Goal: Task Accomplishment & Management: Use online tool/utility

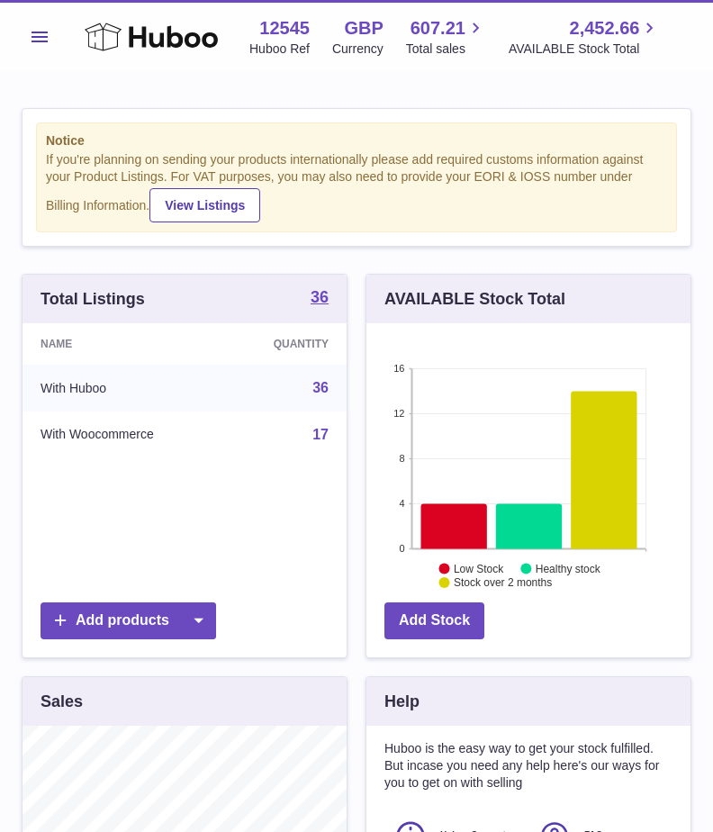
scroll to position [281, 324]
click at [43, 36] on span "Menu" at bounding box center [40, 37] width 16 height 11
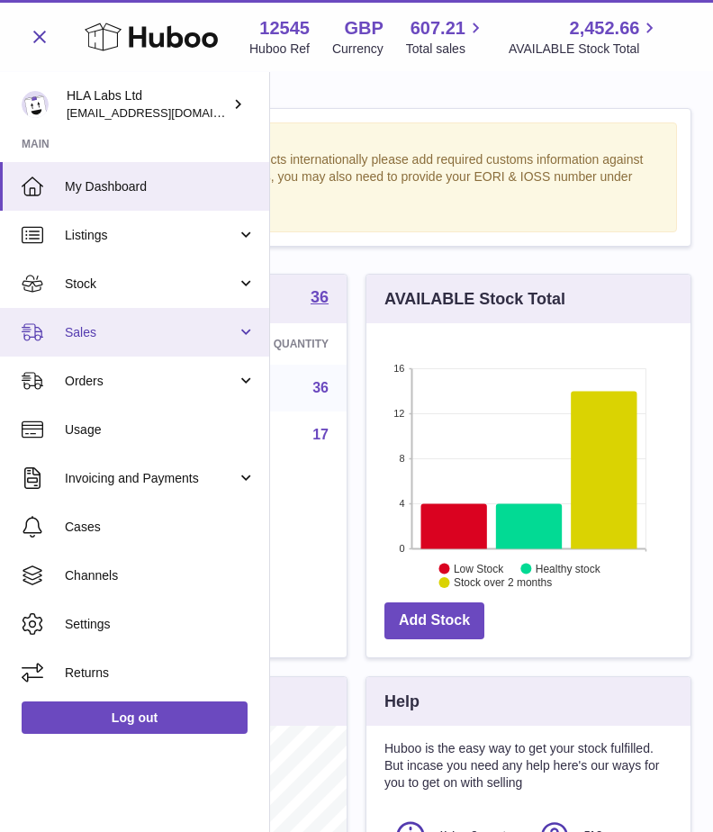
click at [112, 339] on span "Sales" at bounding box center [151, 332] width 172 height 17
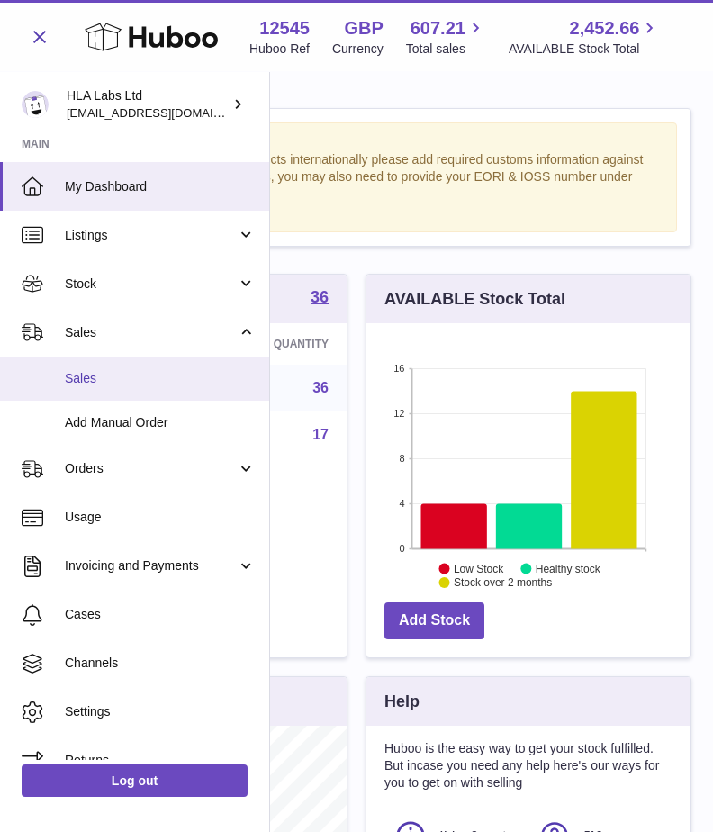
click at [95, 388] on link "Sales" at bounding box center [134, 379] width 269 height 44
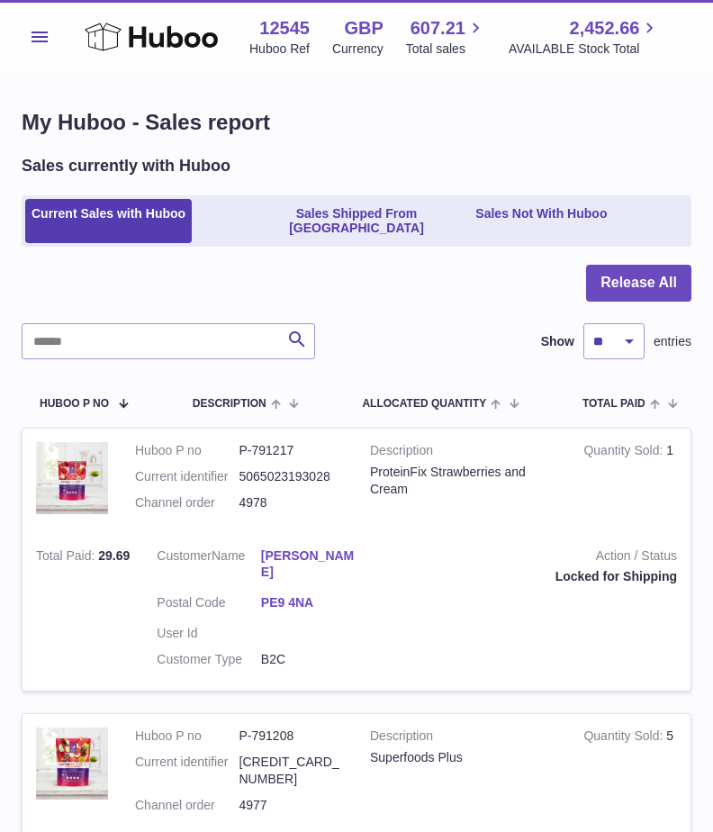
click at [35, 40] on span "Menu" at bounding box center [40, 37] width 16 height 11
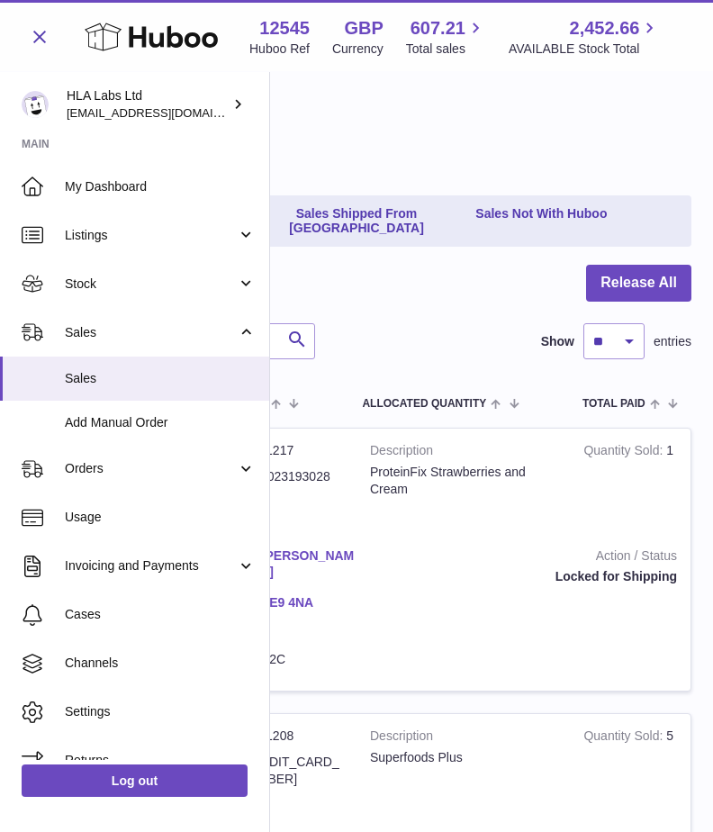
click at [357, 306] on div at bounding box center [357, 294] width 670 height 59
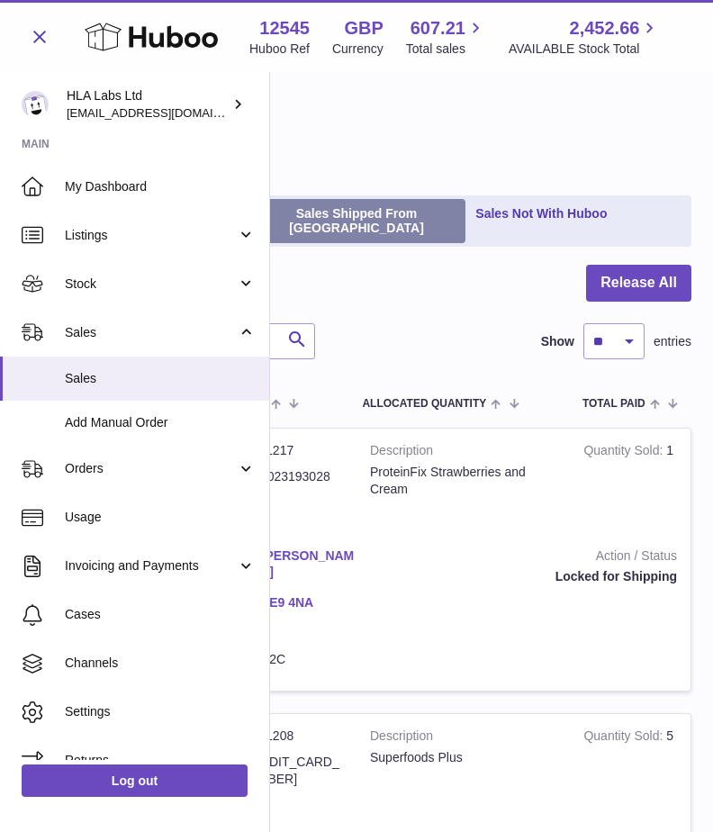
click at [339, 214] on link "Sales Shipped From [GEOGRAPHIC_DATA]" at bounding box center [357, 221] width 219 height 45
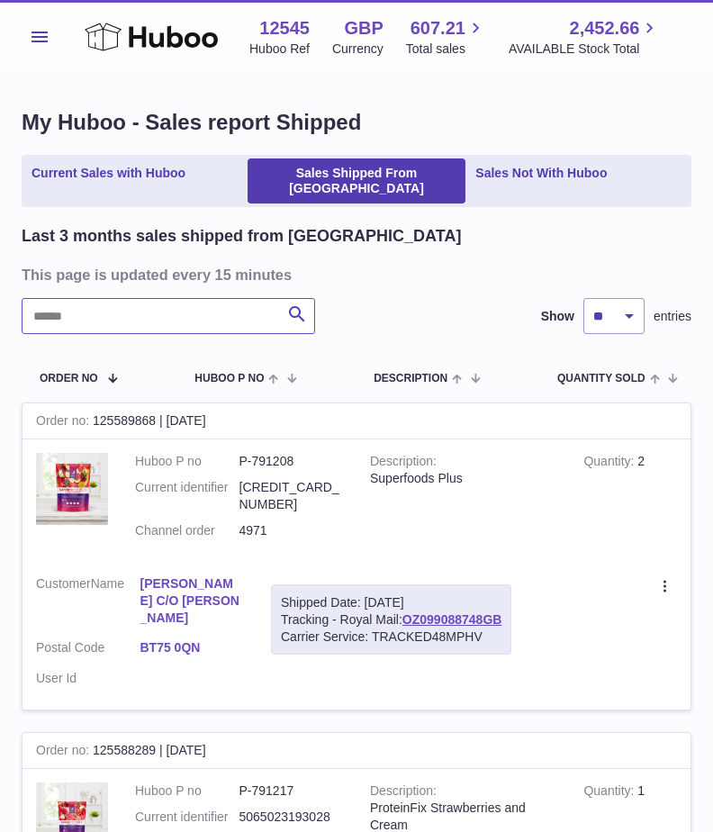
click at [135, 304] on input "text" at bounding box center [169, 316] width 294 height 36
click at [77, 299] on input "text" at bounding box center [169, 316] width 294 height 36
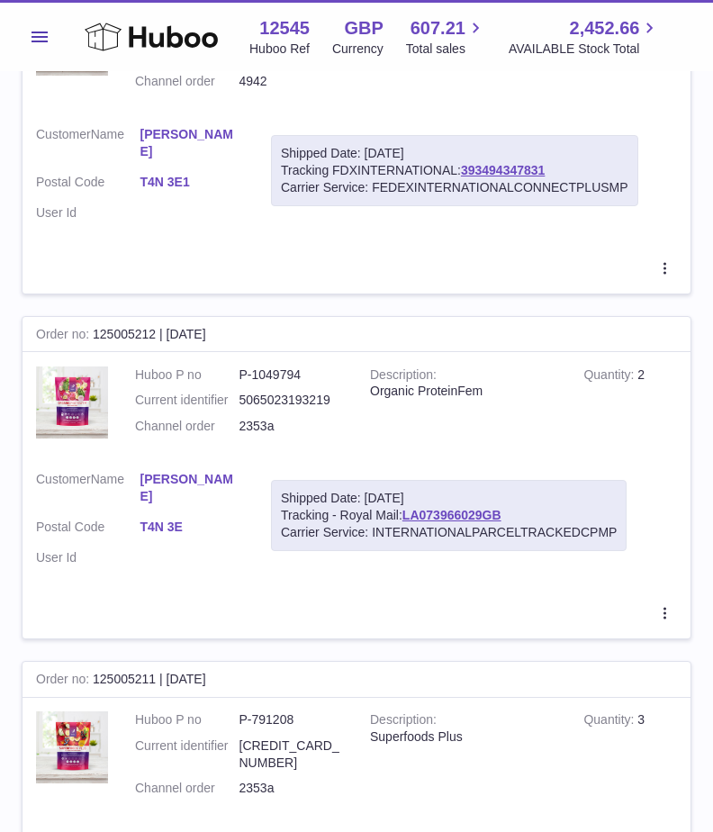
scroll to position [810, 0]
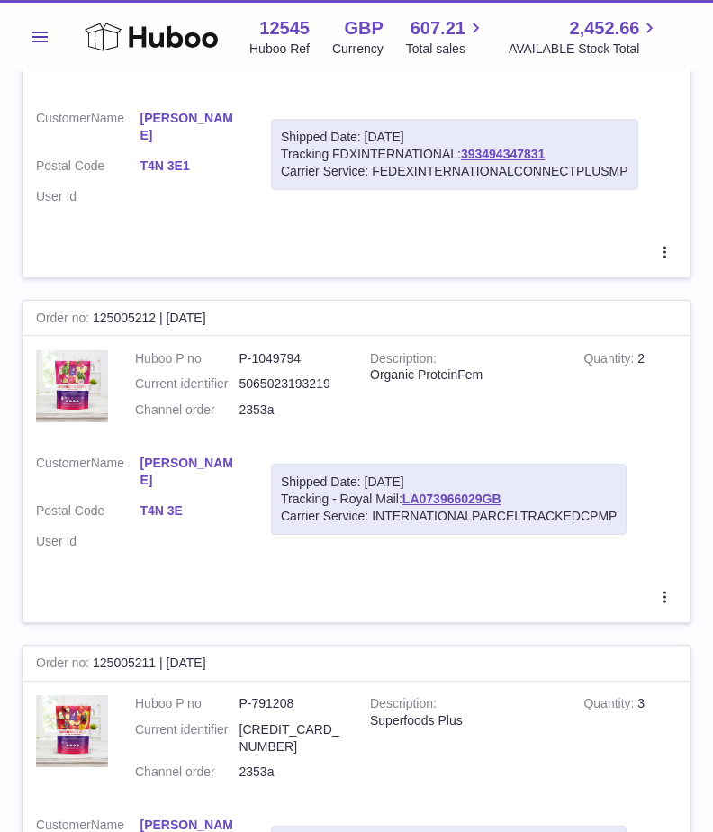
click at [573, 337] on td "Quantity 2" at bounding box center [630, 389] width 121 height 105
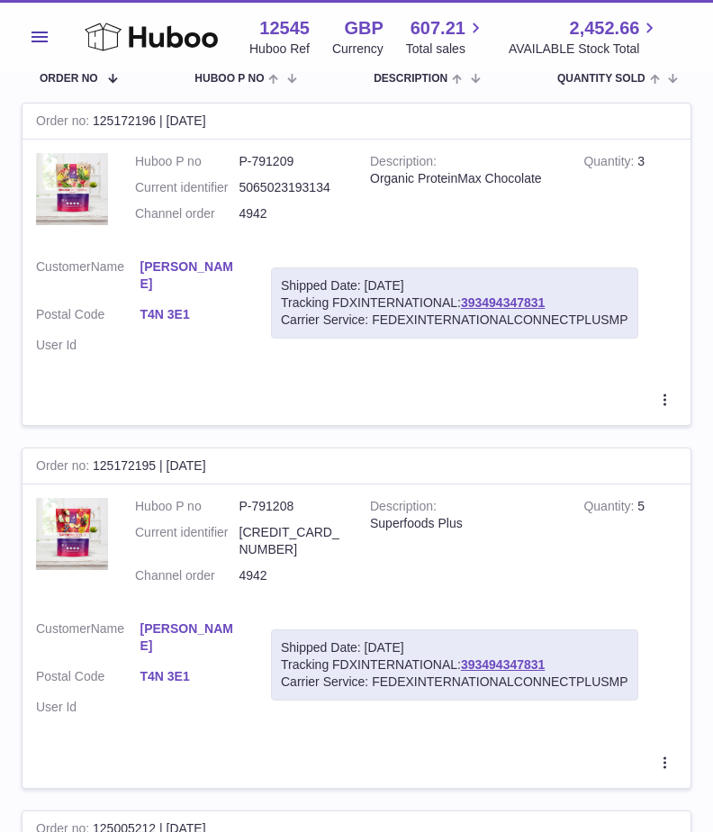
scroll to position [0, 0]
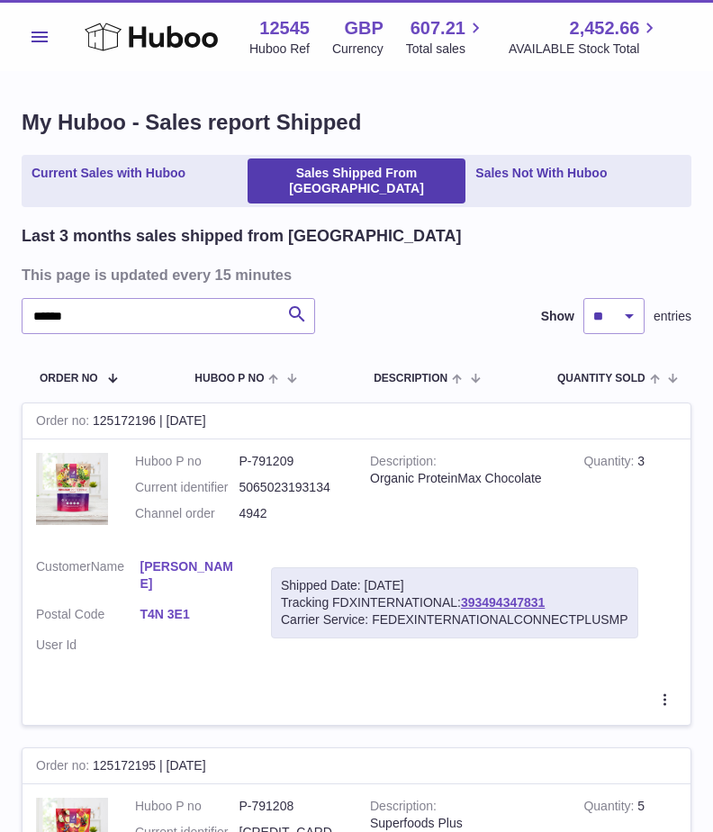
click at [442, 502] on td "Description Organic ProteinMax Chocolate" at bounding box center [463, 491] width 213 height 105
click at [106, 301] on input "******" at bounding box center [169, 316] width 294 height 36
type input "*"
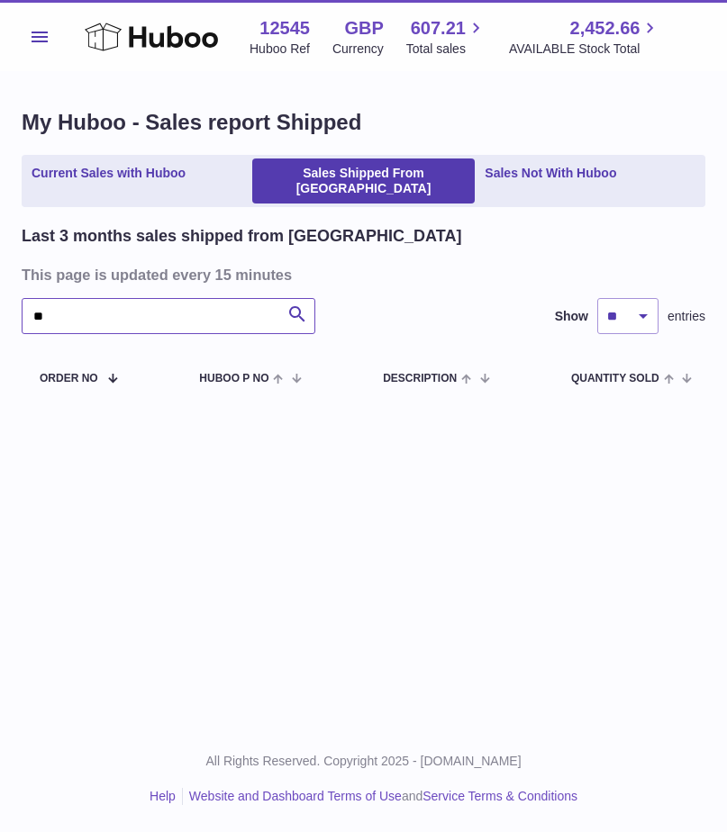
type input "*"
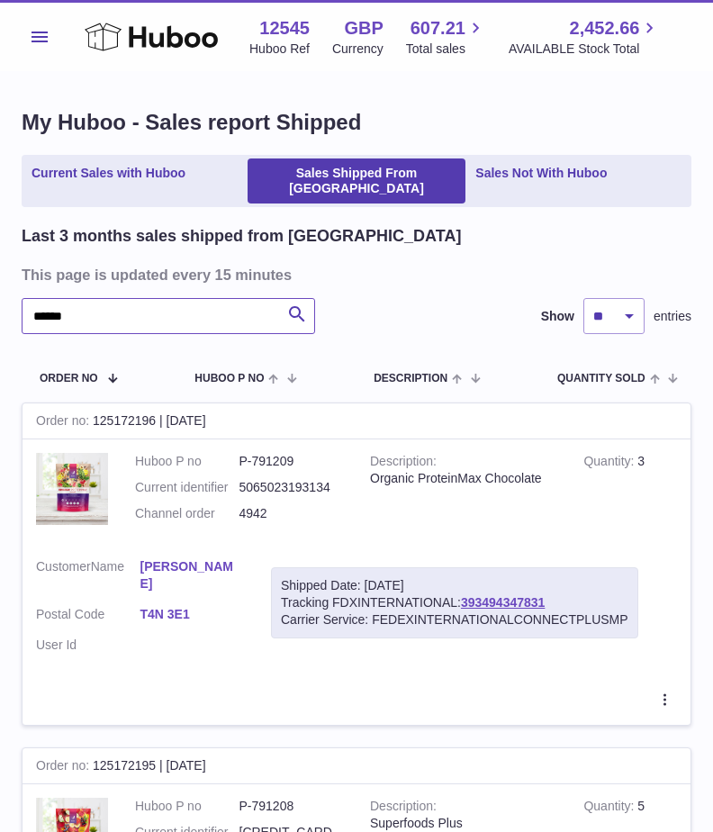
type input "******"
click at [36, 35] on span "Menu" at bounding box center [40, 37] width 16 height 11
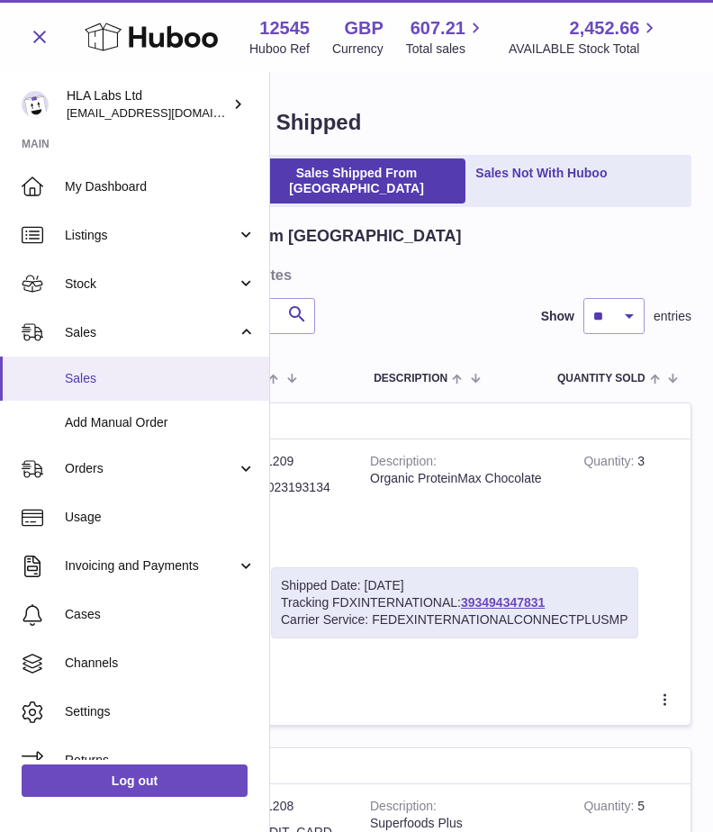
click at [105, 380] on span "Sales" at bounding box center [160, 378] width 191 height 17
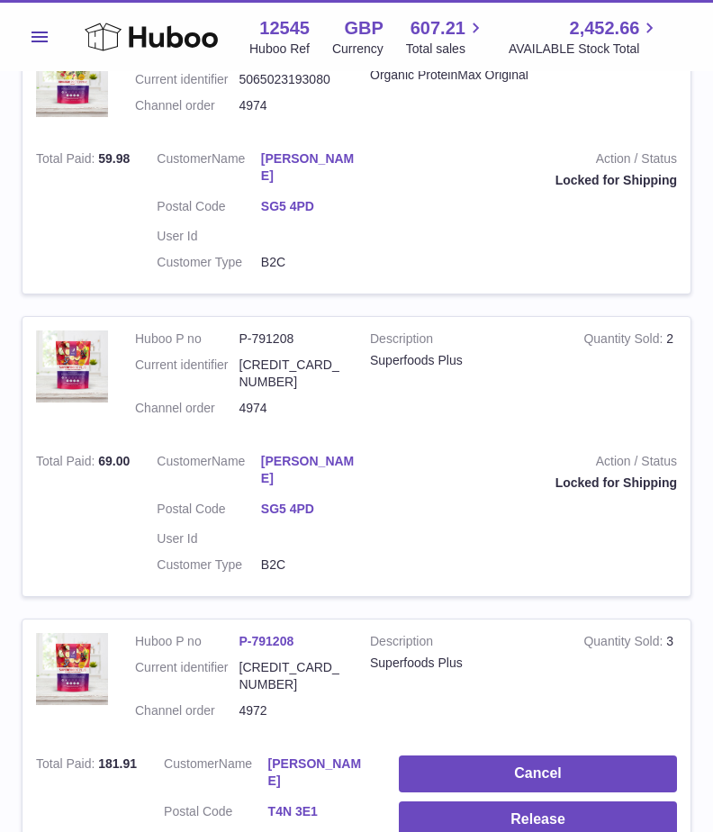
scroll to position [1905, 0]
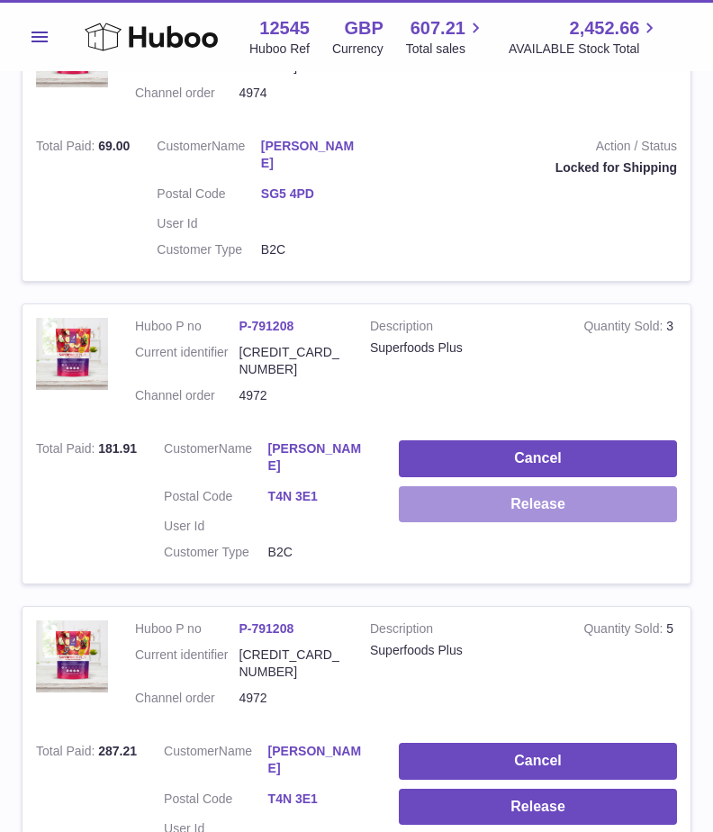
click at [545, 486] on button "Release" at bounding box center [538, 504] width 278 height 37
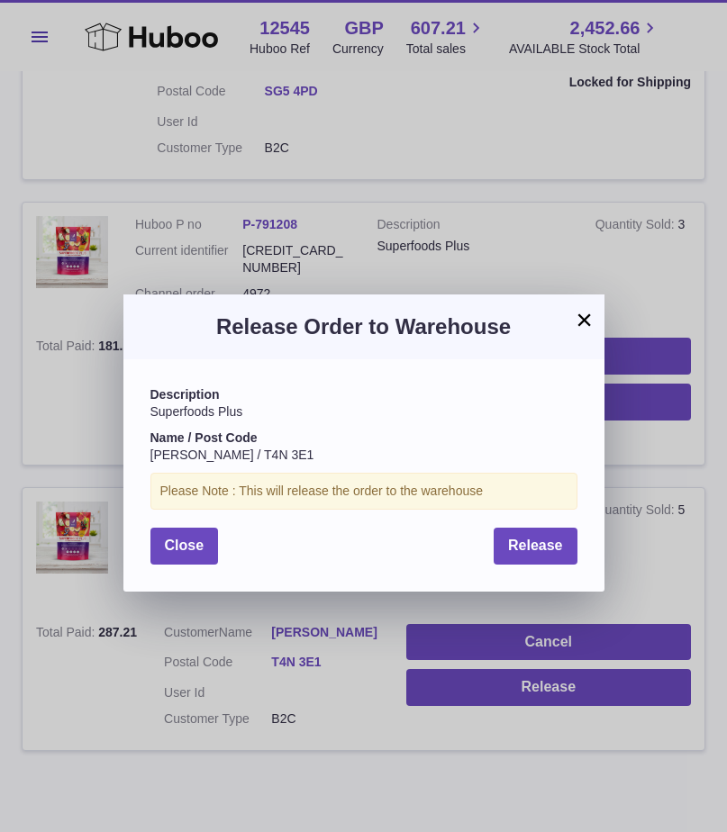
click at [580, 316] on button "×" at bounding box center [585, 320] width 22 height 22
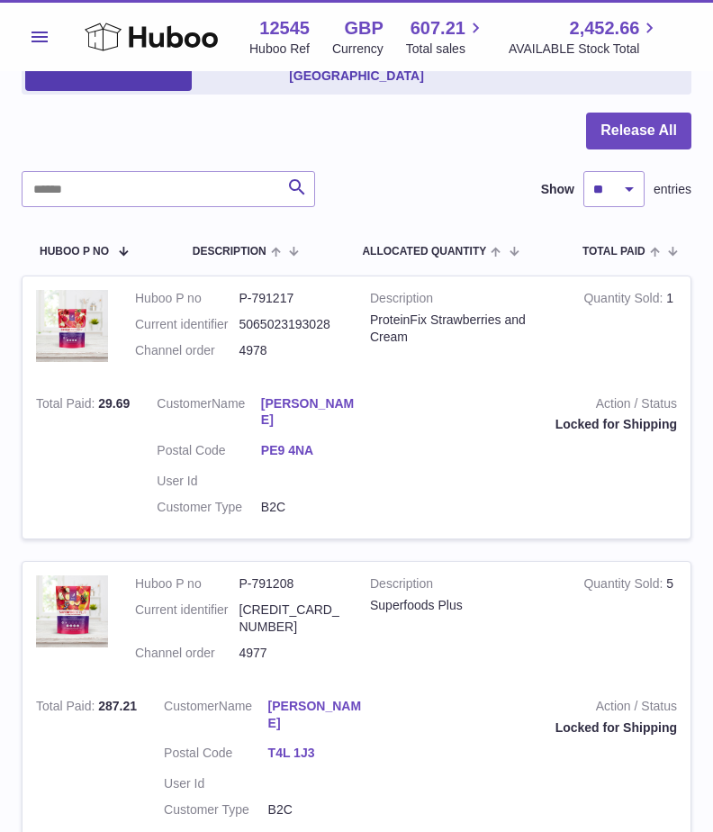
scroll to position [0, 0]
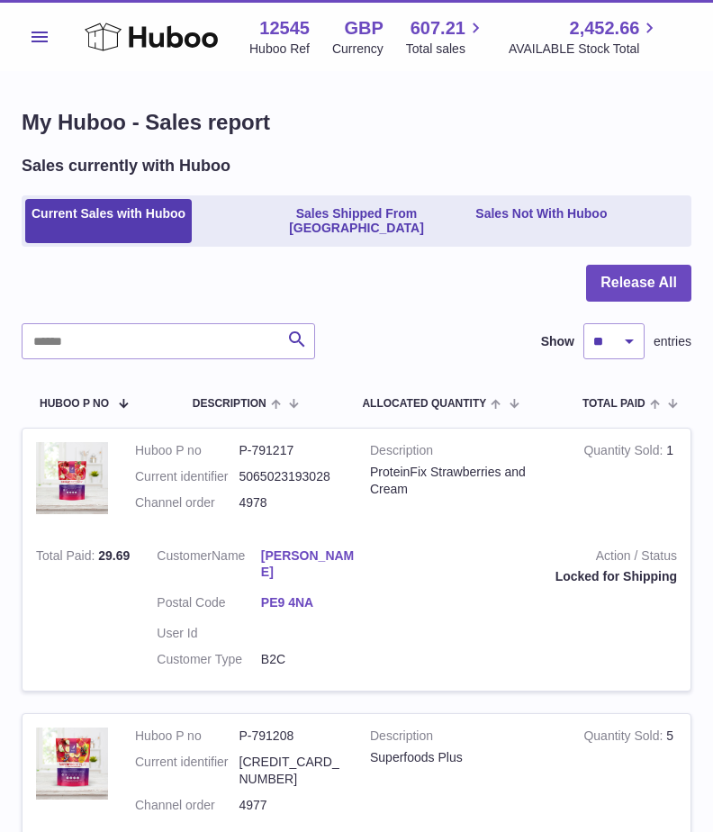
click at [36, 41] on span "Menu" at bounding box center [40, 37] width 16 height 11
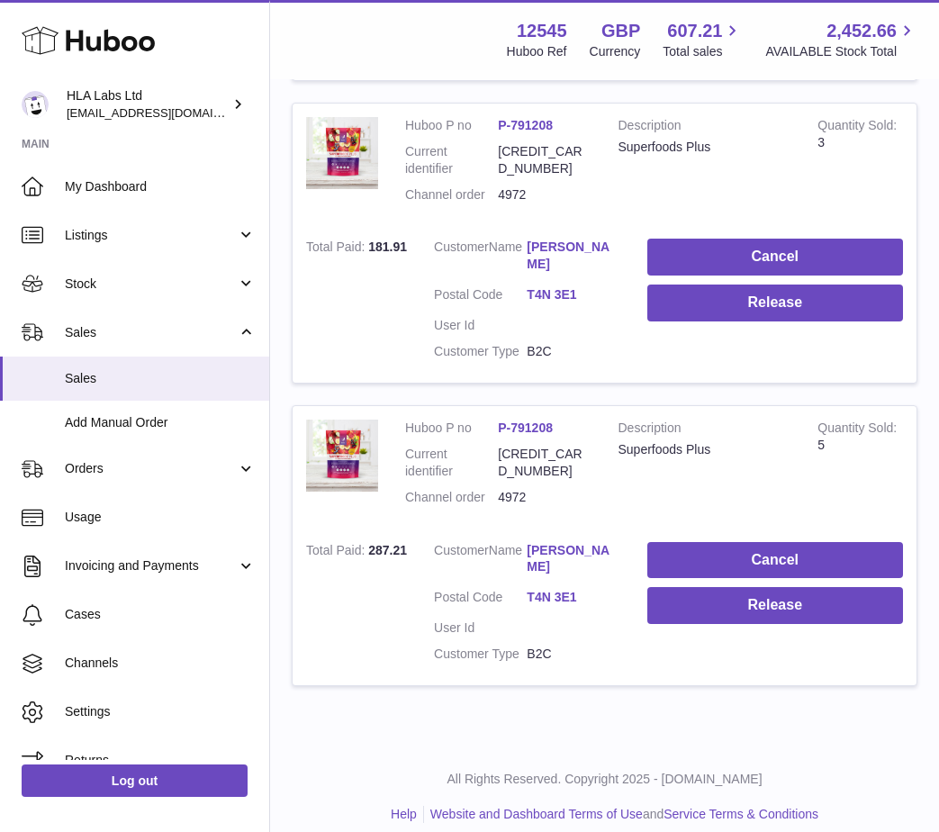
scroll to position [2047, 0]
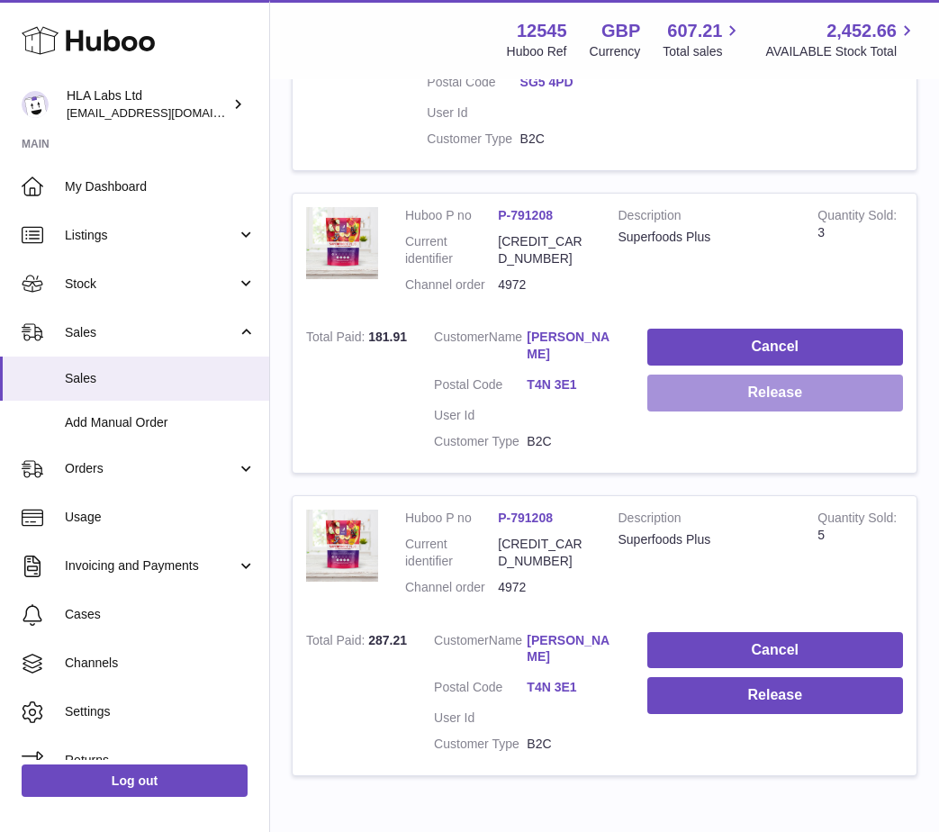
click at [726, 382] on button "Release" at bounding box center [775, 393] width 256 height 37
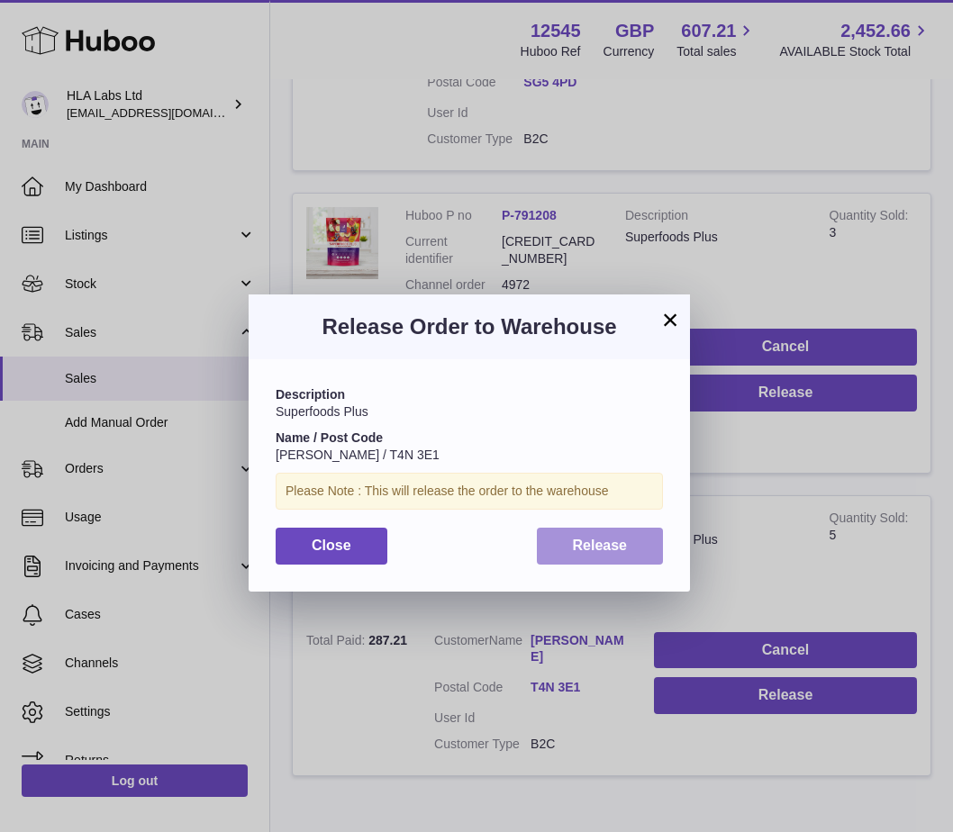
click at [604, 547] on span "Release" at bounding box center [600, 545] width 55 height 15
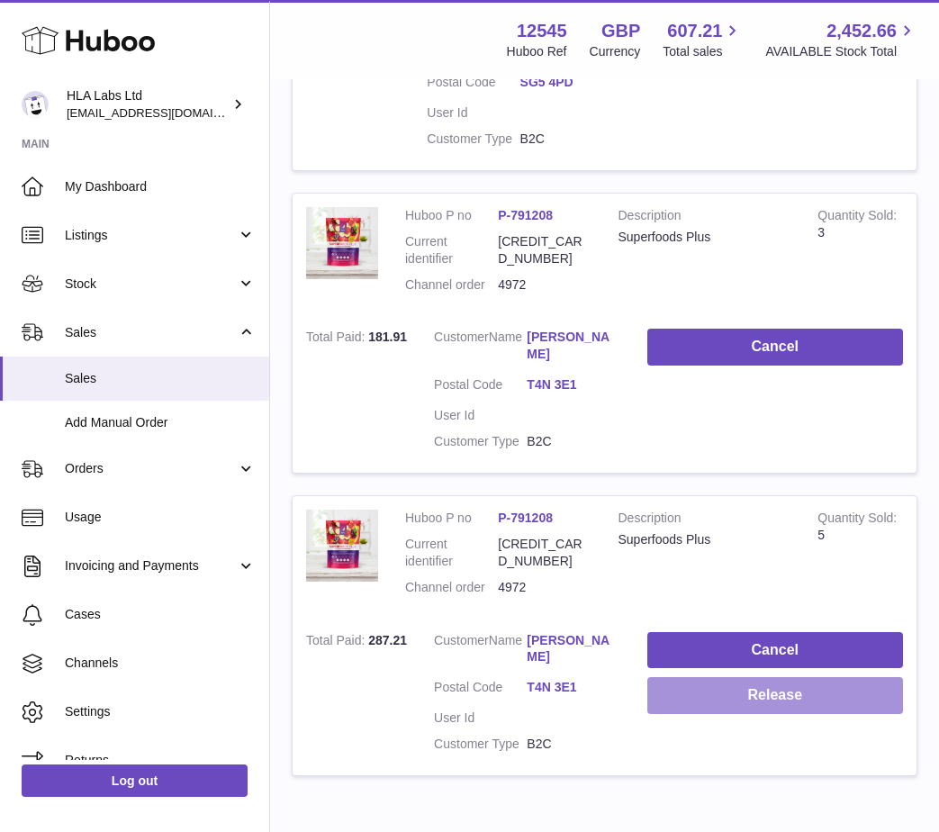
click at [726, 677] on button "Release" at bounding box center [775, 695] width 256 height 37
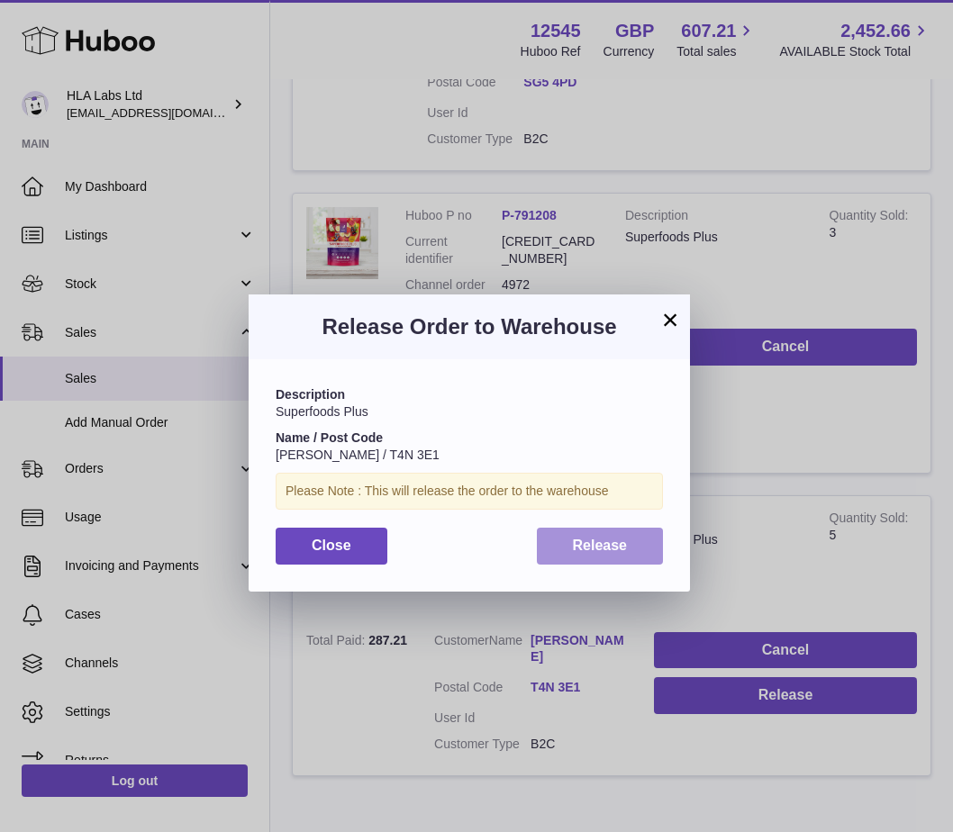
drag, startPoint x: 601, startPoint y: 548, endPoint x: 653, endPoint y: 595, distance: 70.8
click at [597, 555] on button "Release" at bounding box center [600, 546] width 127 height 37
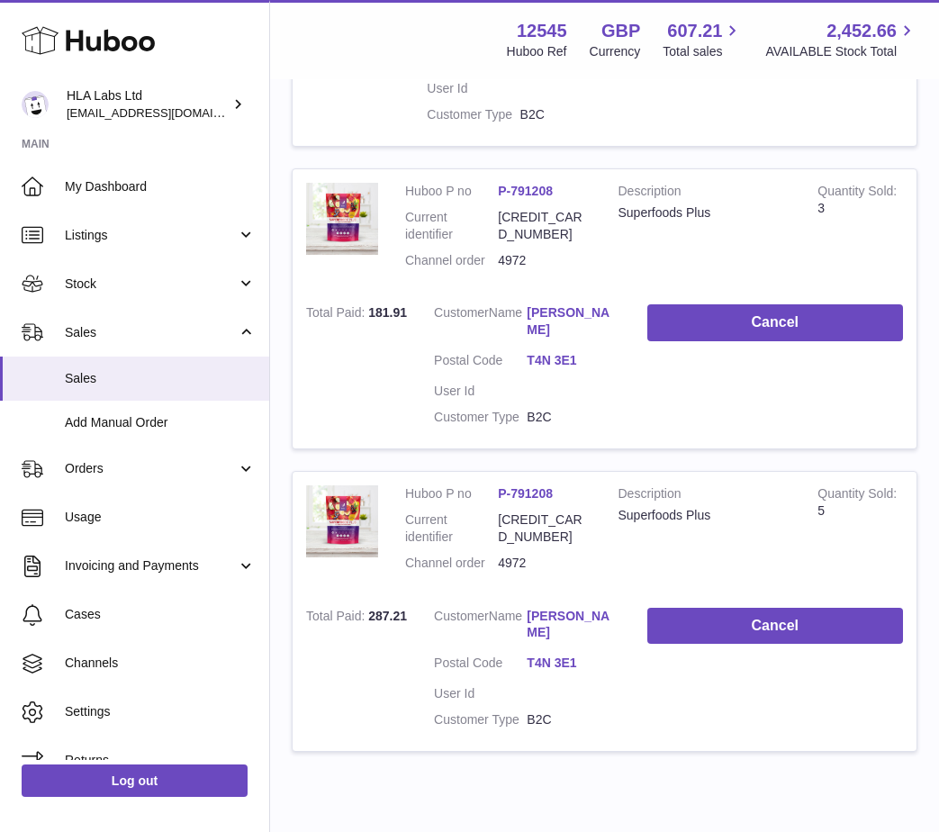
scroll to position [2137, 0]
